Goal: Task Accomplishment & Management: Use online tool/utility

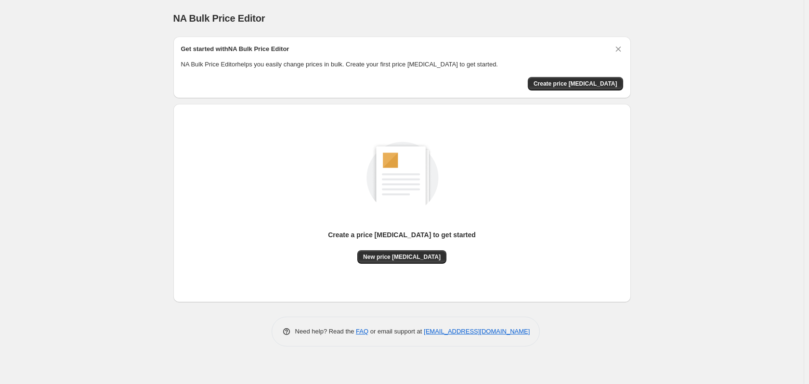
click at [578, 83] on span "Create price [MEDICAL_DATA]" at bounding box center [575, 84] width 84 height 8
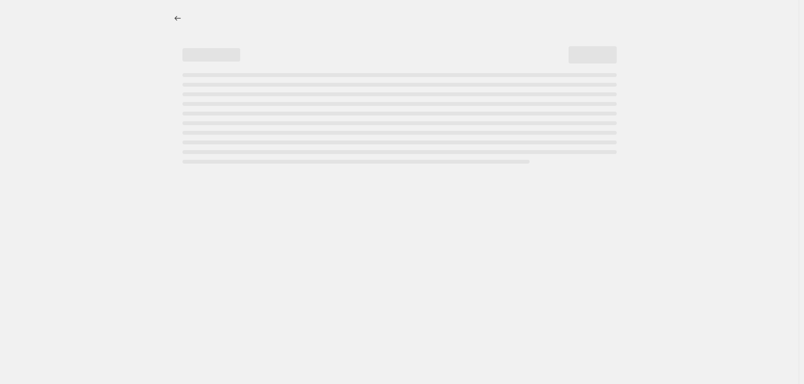
select select "percentage"
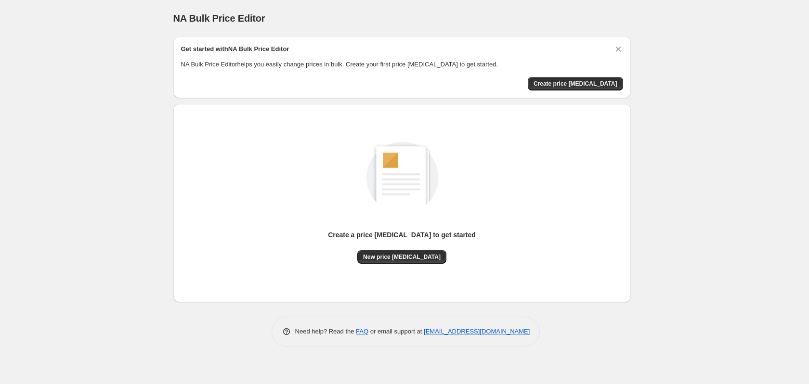
click at [569, 86] on span "Create price [MEDICAL_DATA]" at bounding box center [575, 84] width 84 height 8
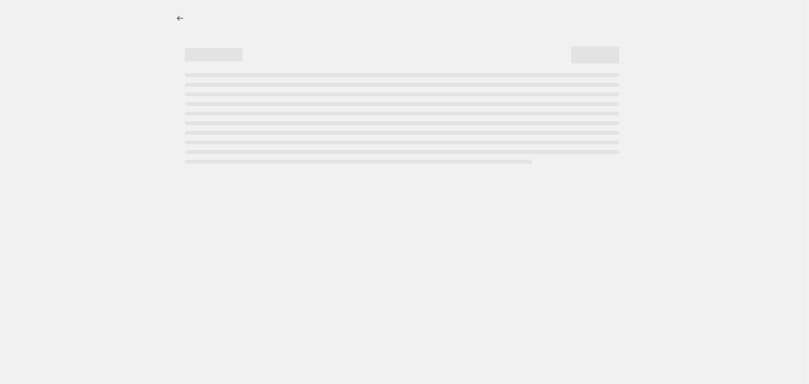
select select "percentage"
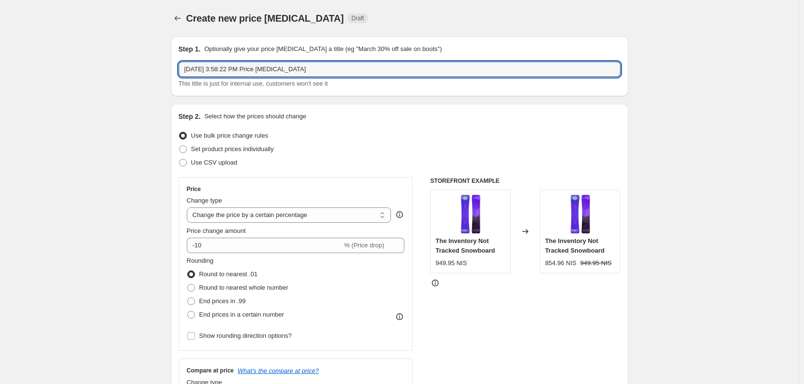
click at [321, 73] on input "[DATE] 3:58:22 PM Price [MEDICAL_DATA]" at bounding box center [400, 69] width 442 height 15
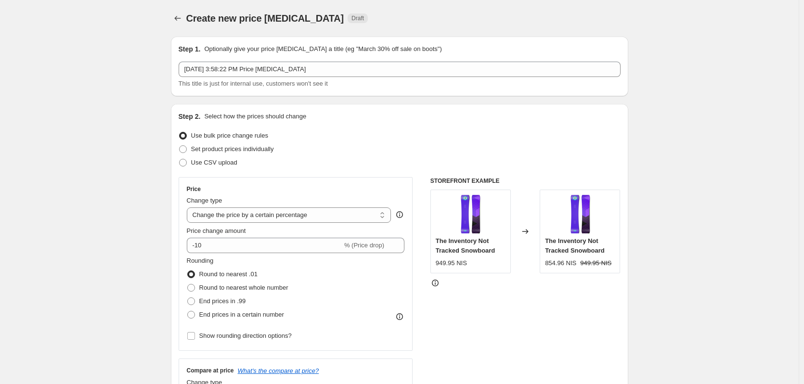
click at [270, 152] on span "Set product prices individually" at bounding box center [232, 148] width 83 height 7
click at [180, 146] on input "Set product prices individually" at bounding box center [179, 145] width 0 height 0
radio input "true"
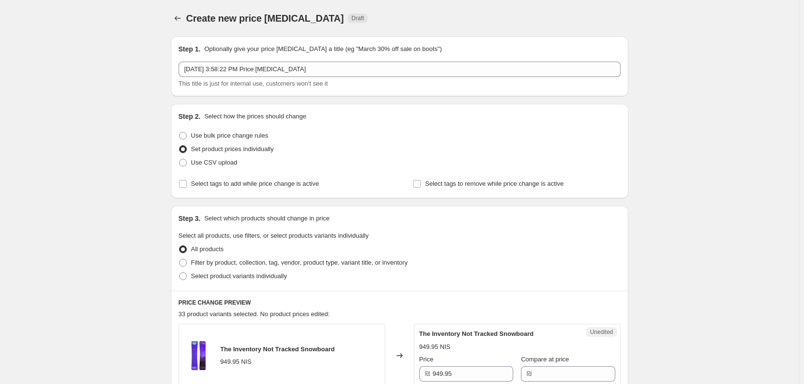
click at [270, 144] on span "Set product prices individually" at bounding box center [232, 149] width 83 height 10
click at [180, 145] on input "Set product prices individually" at bounding box center [179, 145] width 0 height 0
click at [270, 139] on div "Use bulk price change rules" at bounding box center [400, 135] width 442 height 13
click at [186, 133] on span at bounding box center [183, 136] width 8 height 8
click at [180, 132] on input "Use bulk price change rules" at bounding box center [179, 132] width 0 height 0
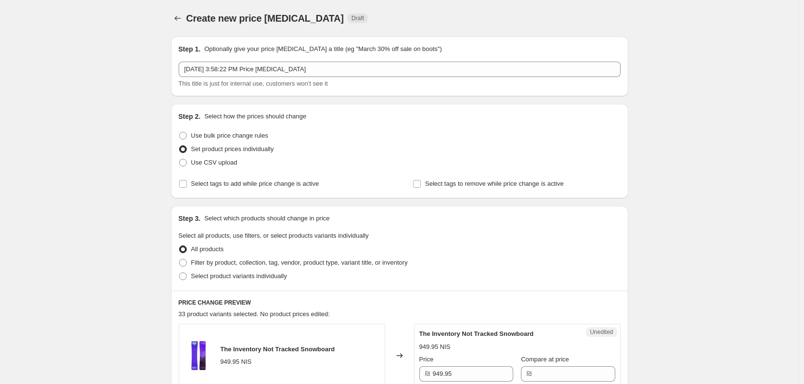
radio input "true"
select select "percentage"
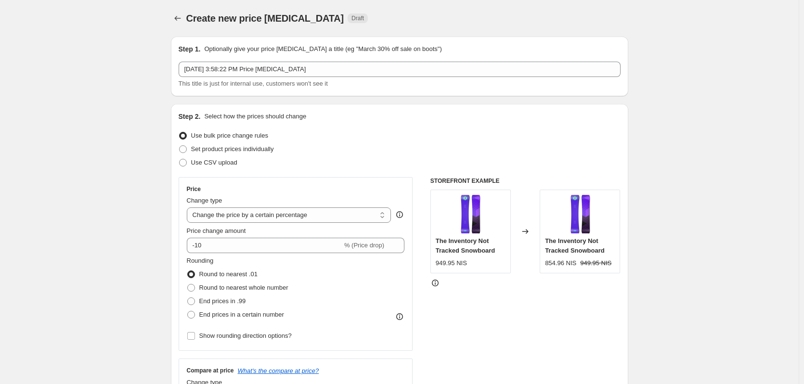
click at [292, 218] on select "Change the price to a certain amount Change the price by a certain amount Chang…" at bounding box center [289, 214] width 205 height 15
click at [189, 207] on select "Change the price to a certain amount Change the price by a certain amount Chang…" at bounding box center [289, 214] width 205 height 15
click at [292, 207] on div "Change type Change the price to a certain amount Change the price by a certain …" at bounding box center [289, 209] width 205 height 27
click at [288, 218] on select "Change the price to a certain amount Change the price by a certain amount Chang…" at bounding box center [289, 214] width 205 height 15
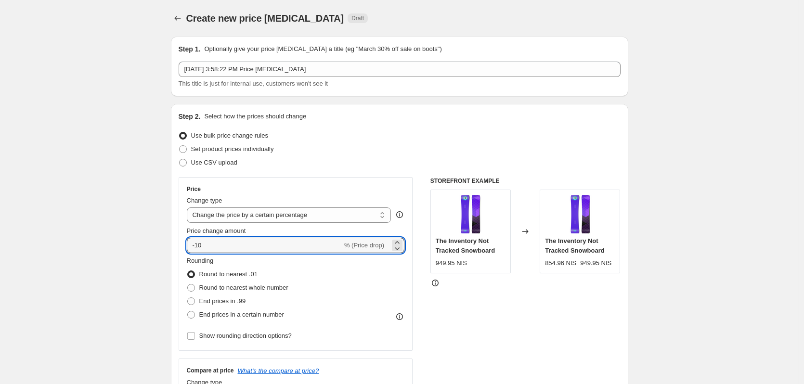
click at [279, 246] on input "-10" at bounding box center [264, 245] width 155 height 15
click at [399, 242] on icon at bounding box center [397, 242] width 4 height 2
click at [400, 251] on icon at bounding box center [397, 249] width 10 height 10
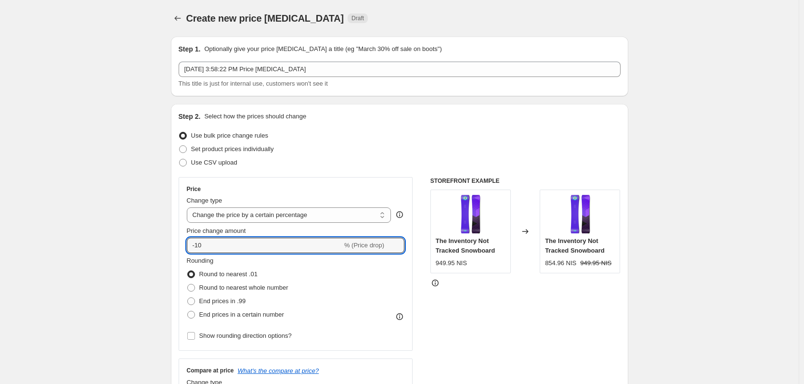
click at [400, 251] on icon at bounding box center [397, 249] width 10 height 10
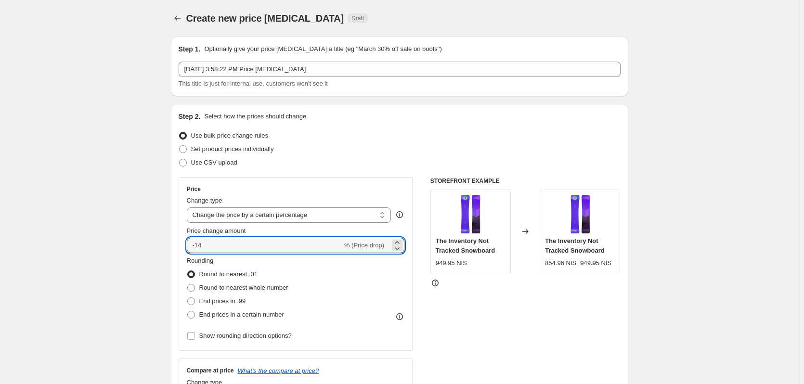
type input "-15"
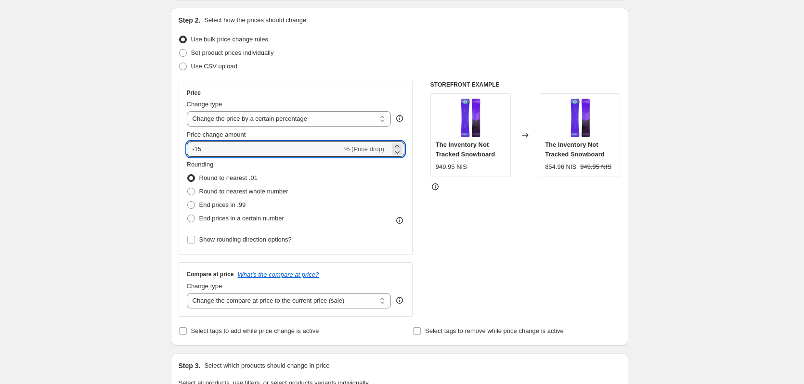
scroll to position [144, 0]
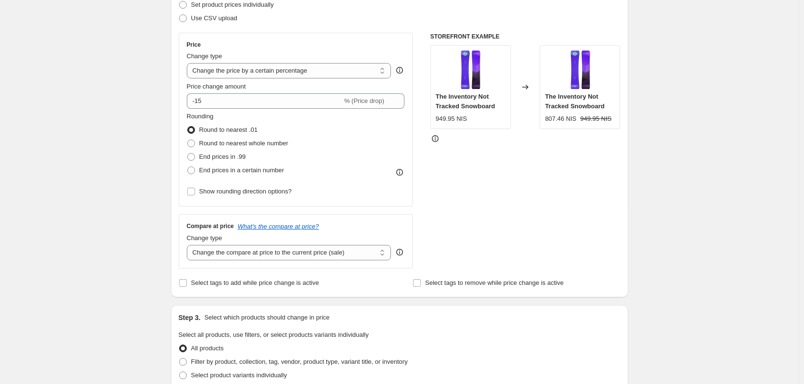
click at [362, 251] on select "Change the compare at price to the current price (sale) Change the compare at p…" at bounding box center [289, 252] width 205 height 15
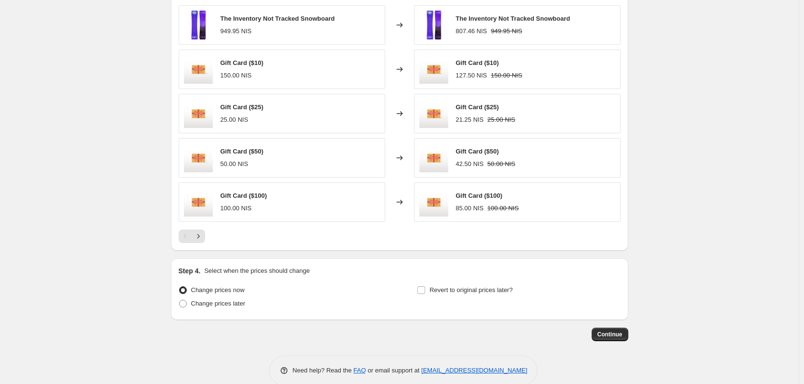
scroll to position [579, 0]
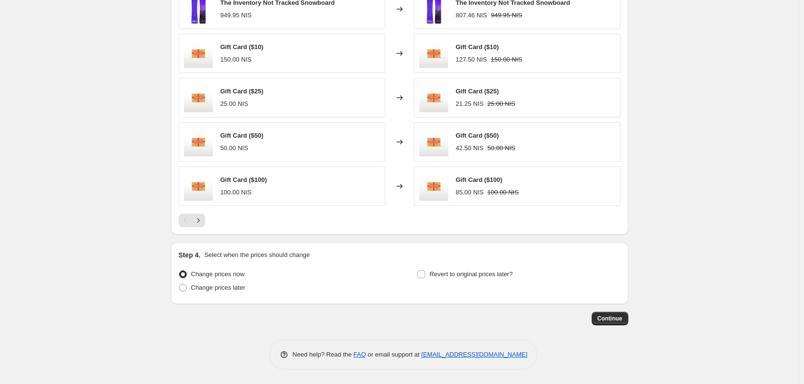
click at [617, 320] on span "Continue" at bounding box center [609, 319] width 25 height 8
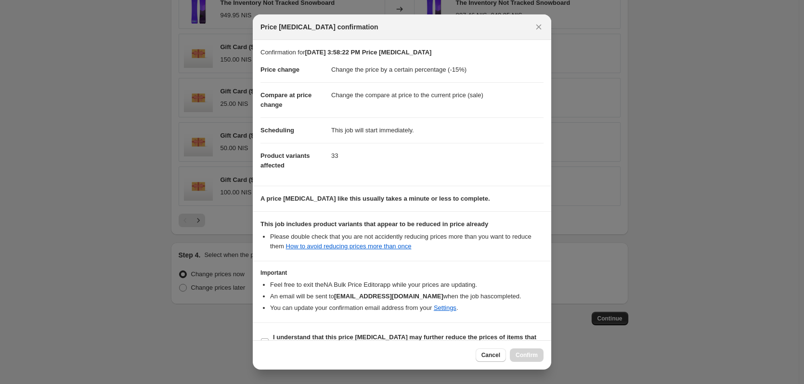
click at [490, 354] on span "Cancel" at bounding box center [490, 355] width 19 height 8
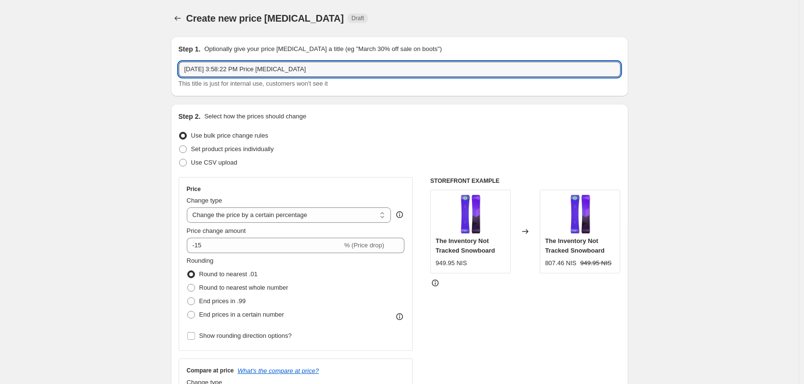
click at [292, 76] on input "Sep 21, 2025, 3:58:22 PM Price change job" at bounding box center [400, 69] width 442 height 15
click at [307, 70] on input "Sep 21, 2025, 3:58:22 PM Price change job" at bounding box center [400, 69] width 442 height 15
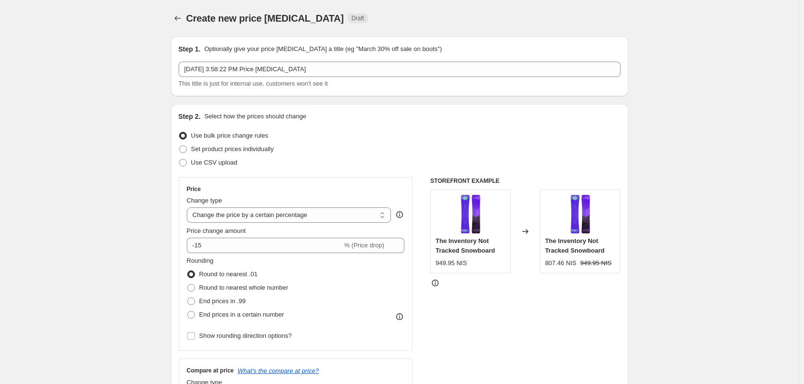
click at [194, 290] on span at bounding box center [191, 288] width 8 height 8
click at [188, 284] on input "Round to nearest whole number" at bounding box center [187, 284] width 0 height 0
radio input "true"
click at [194, 279] on span at bounding box center [191, 274] width 9 height 9
click at [188, 271] on input "Round to nearest .01" at bounding box center [187, 270] width 0 height 0
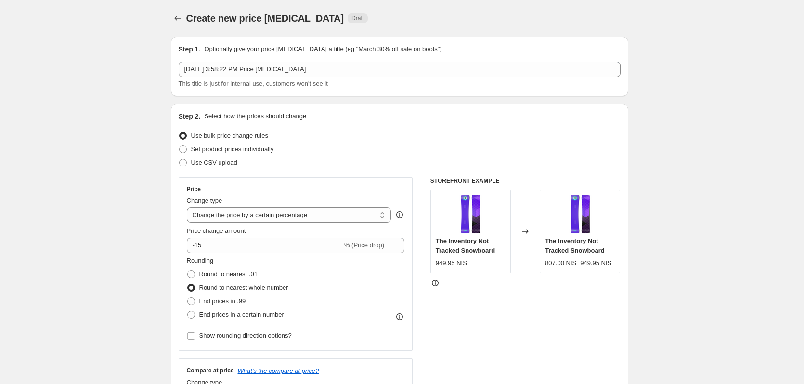
radio input "true"
click at [194, 284] on span at bounding box center [191, 288] width 8 height 8
click at [188, 284] on input "Round to nearest whole number" at bounding box center [187, 284] width 0 height 0
radio input "true"
click at [194, 272] on span at bounding box center [191, 274] width 8 height 8
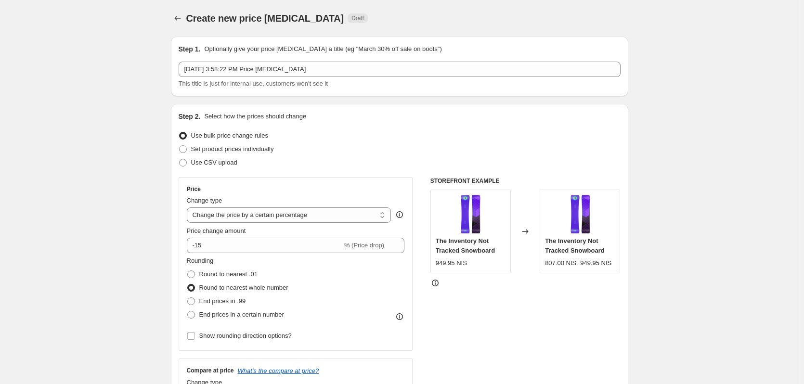
click at [188, 271] on input "Round to nearest .01" at bounding box center [187, 270] width 0 height 0
radio input "true"
click at [194, 285] on span at bounding box center [191, 288] width 8 height 8
click at [188, 284] on input "Round to nearest whole number" at bounding box center [187, 284] width 0 height 0
radio input "true"
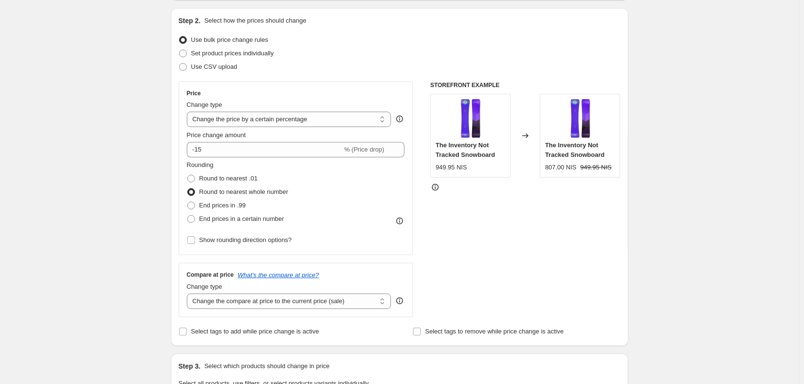
scroll to position [96, 0]
click at [210, 299] on select "Change the compare at price to the current price (sale) Change the compare at p…" at bounding box center [289, 300] width 205 height 15
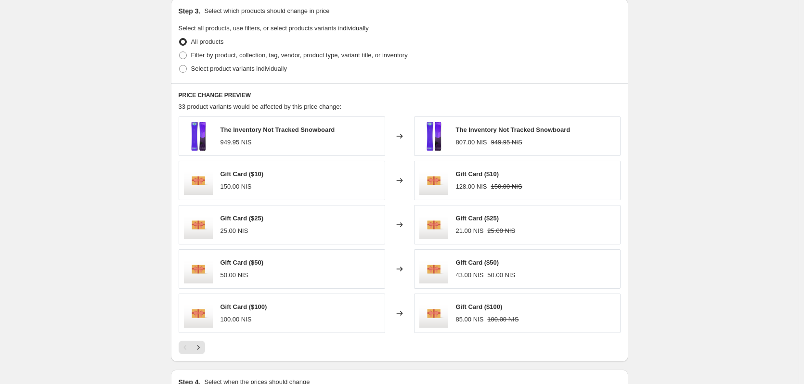
scroll to position [529, 0]
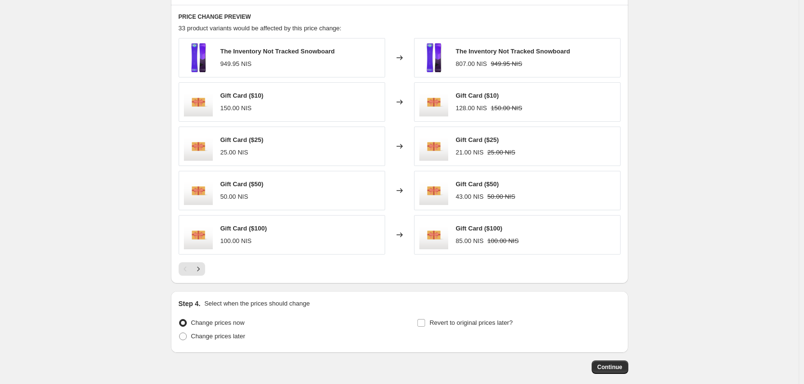
click at [218, 341] on span "Change prices later" at bounding box center [218, 337] width 54 height 10
click at [180, 333] on input "Change prices later" at bounding box center [179, 333] width 0 height 0
radio input "true"
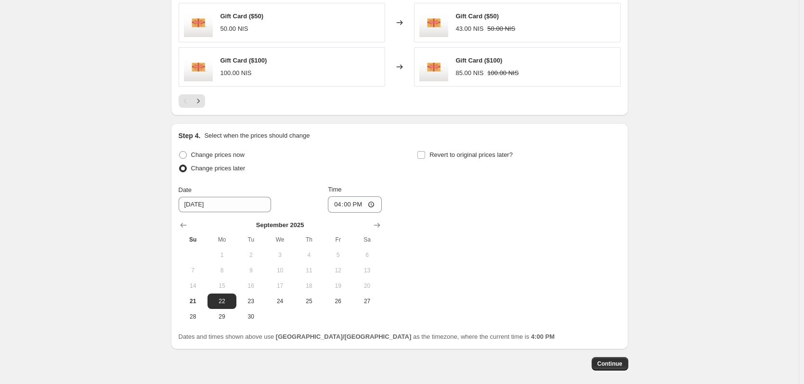
scroll to position [743, 0]
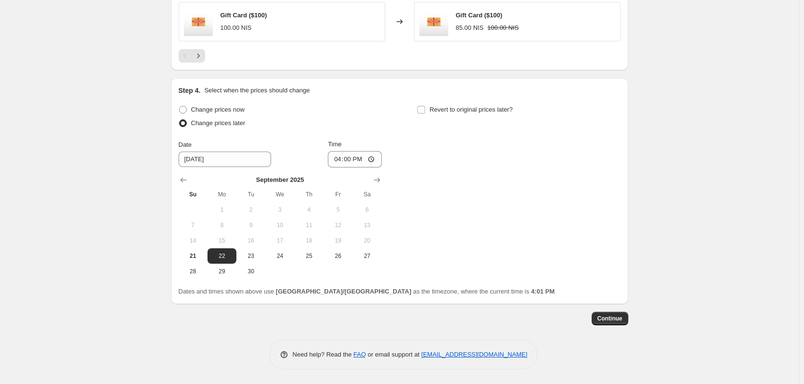
click at [186, 109] on span at bounding box center [183, 110] width 8 height 8
click at [180, 106] on input "Change prices now" at bounding box center [179, 106] width 0 height 0
radio input "true"
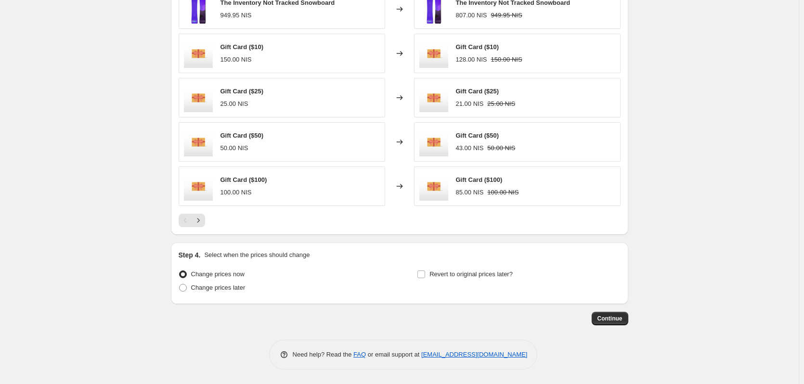
scroll to position [579, 0]
click at [432, 273] on span "Revert to original prices later?" at bounding box center [470, 273] width 83 height 7
click at [425, 273] on input "Revert to original prices later?" at bounding box center [421, 274] width 8 height 8
checkbox input "true"
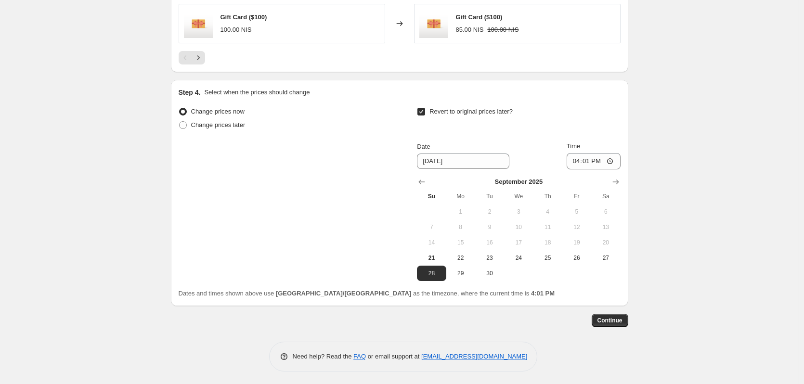
scroll to position [743, 0]
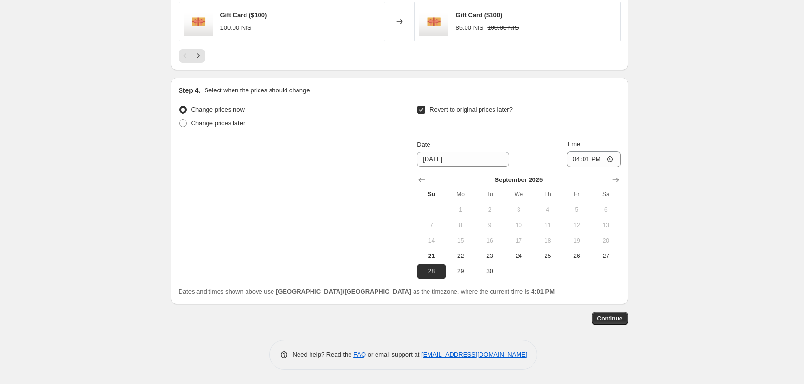
click at [425, 271] on span "28" at bounding box center [431, 272] width 21 height 8
click at [611, 320] on span "Continue" at bounding box center [609, 319] width 25 height 8
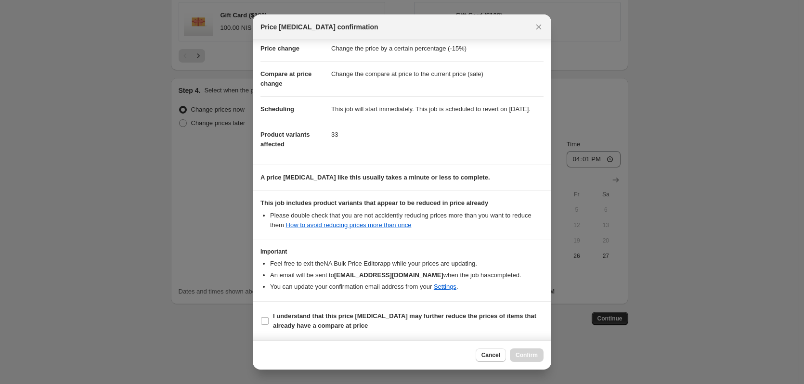
scroll to position [31, 0]
click at [267, 320] on input "I understand that this price change job may further reduce the prices of items …" at bounding box center [265, 321] width 8 height 8
checkbox input "true"
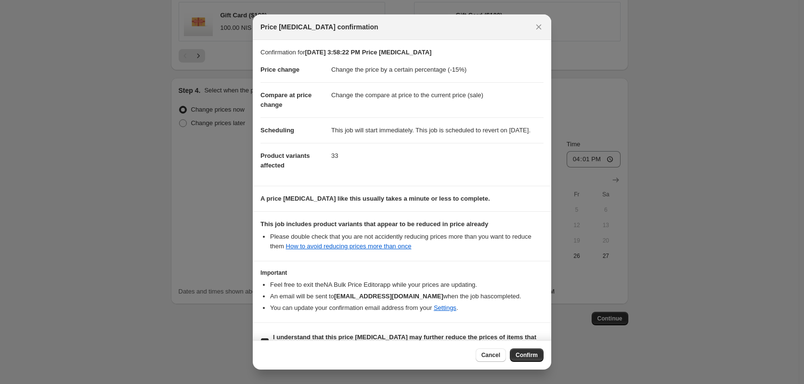
click at [525, 354] on span "Confirm" at bounding box center [526, 355] width 22 height 8
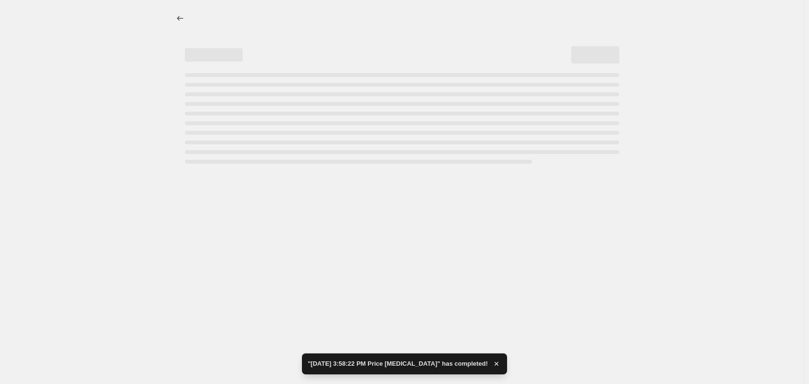
select select "percentage"
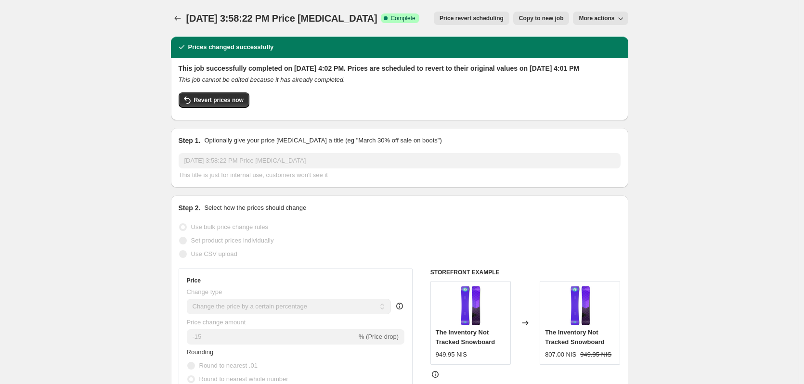
click at [597, 14] on button "More actions" at bounding box center [600, 18] width 55 height 13
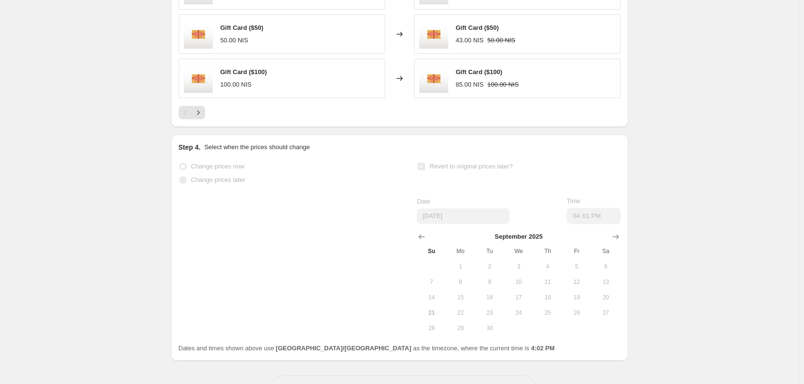
scroll to position [823, 0]
